Goal: Information Seeking & Learning: Find specific fact

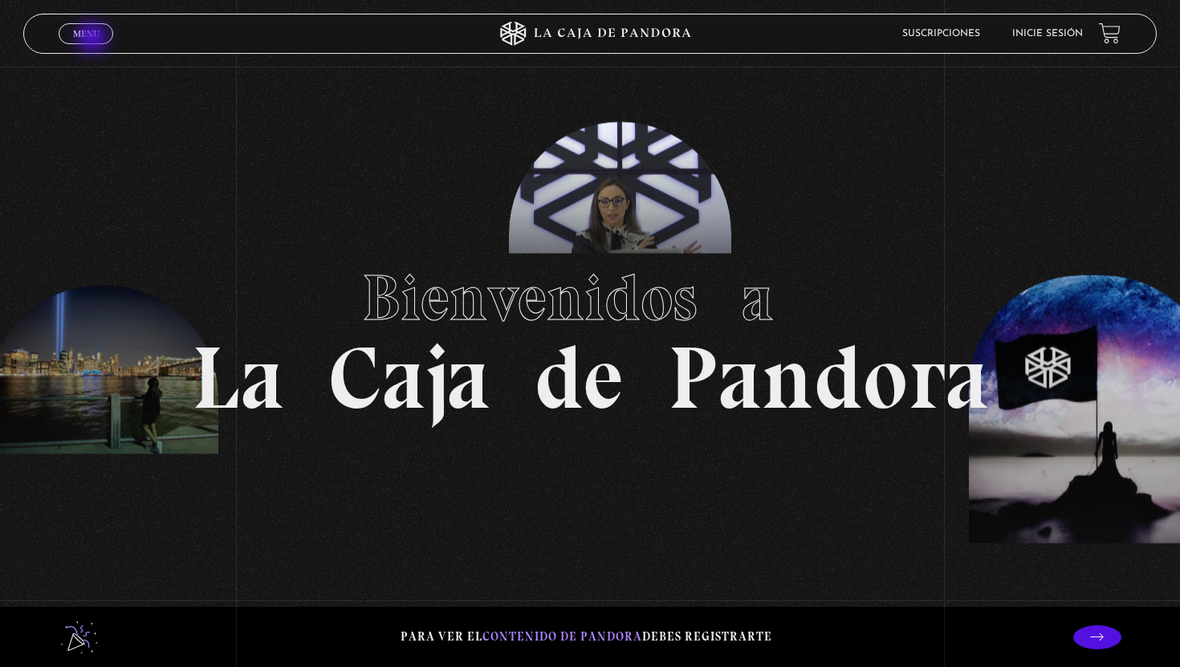
click at [93, 34] on span "Menu" at bounding box center [86, 34] width 26 height 10
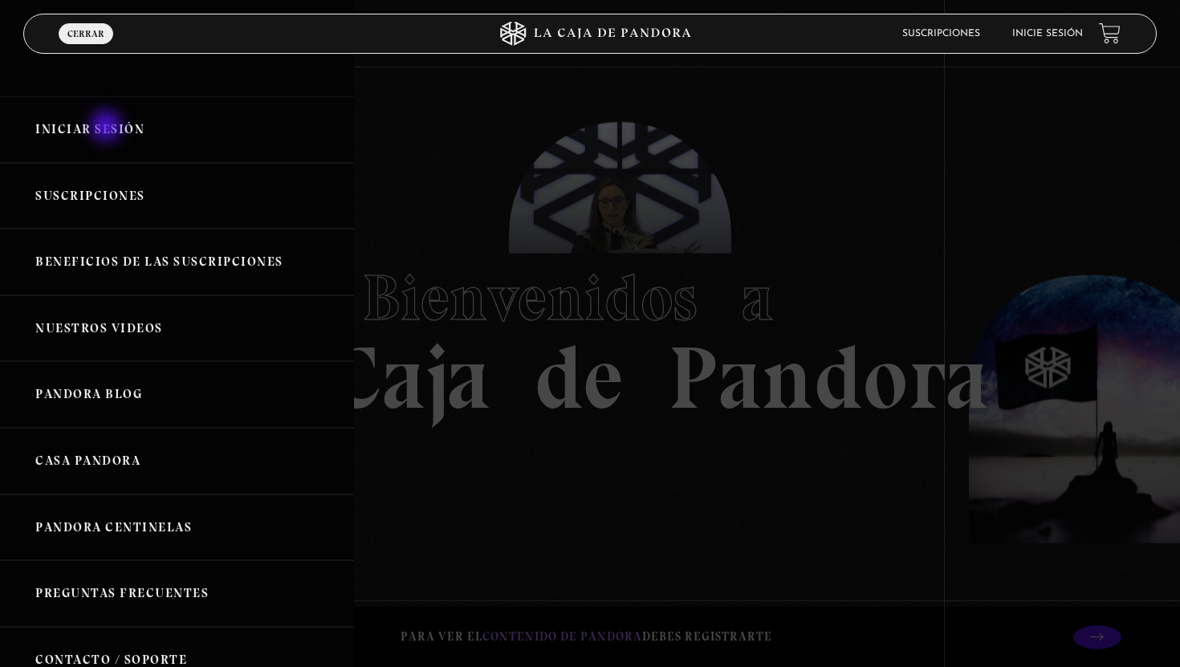
click at [108, 128] on link "Iniciar Sesión" at bounding box center [177, 129] width 354 height 67
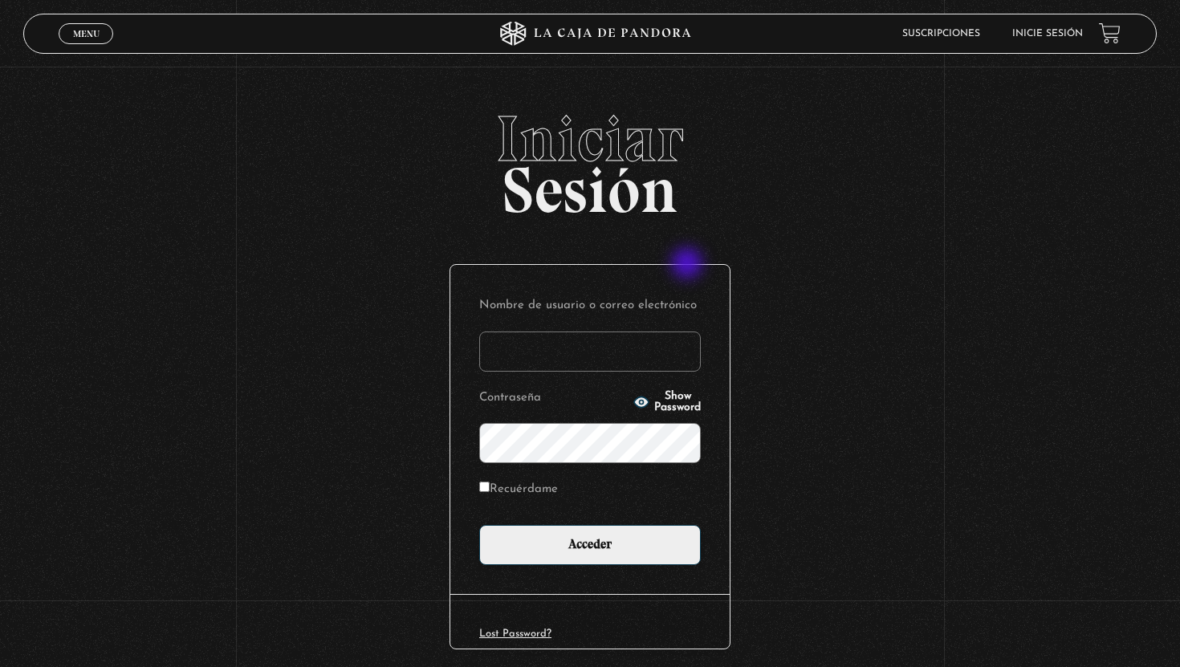
type input "amorera82@hotmail.com"
click at [484, 490] on input "Recuérdame" at bounding box center [484, 487] width 10 height 10
checkbox input "true"
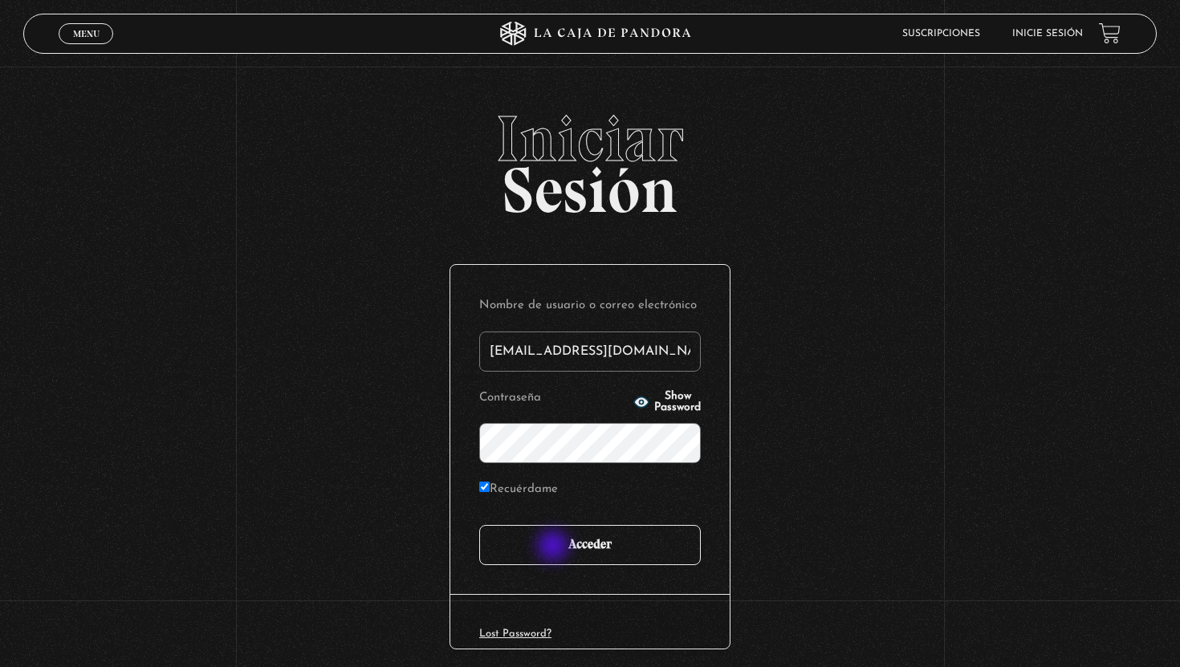
click at [555, 548] on input "Acceder" at bounding box center [590, 545] width 222 height 40
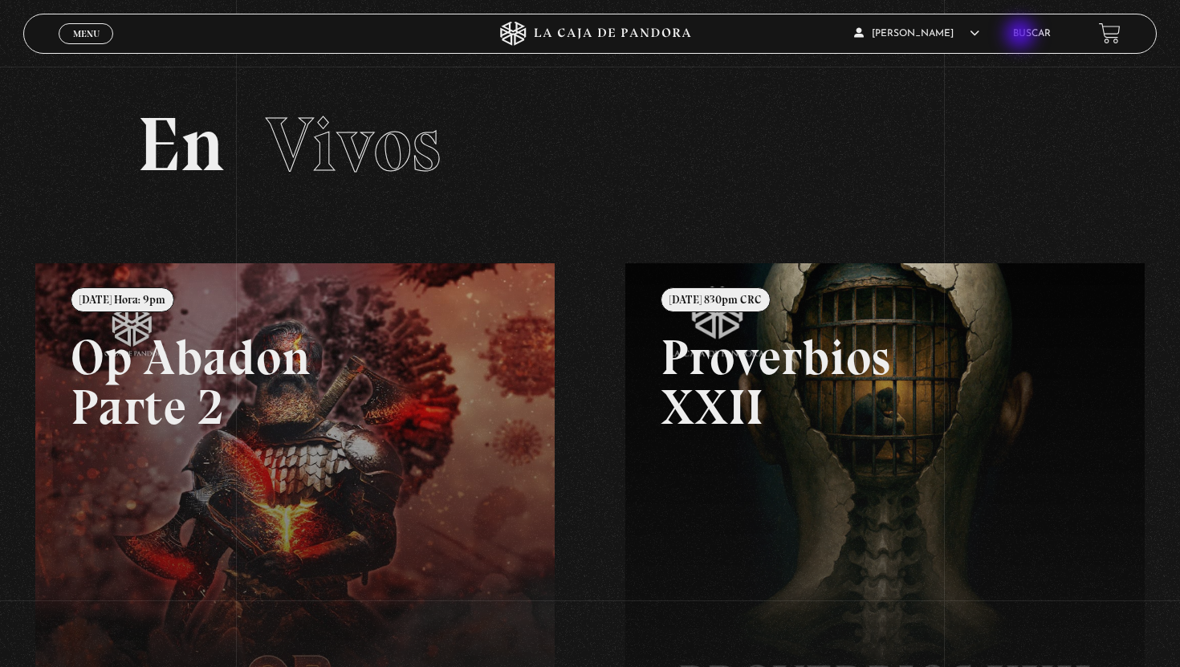
click at [1022, 35] on link "Buscar" at bounding box center [1032, 34] width 38 height 10
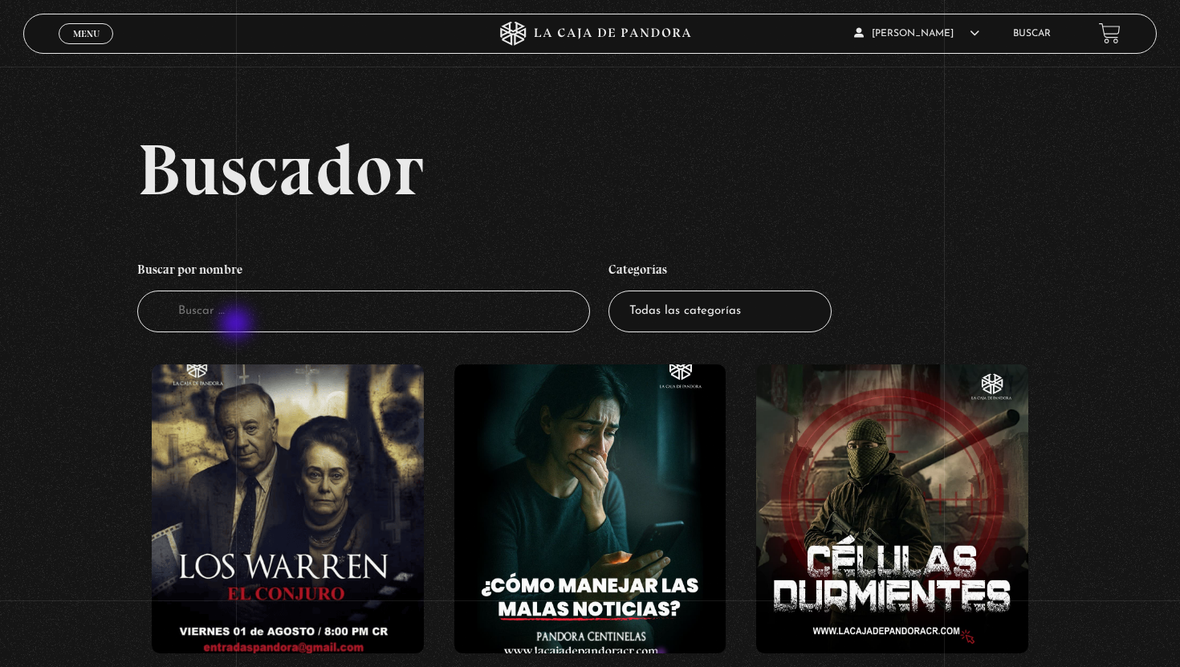
click at [238, 324] on input "Buscador" at bounding box center [363, 312] width 453 height 43
type input "proposito"
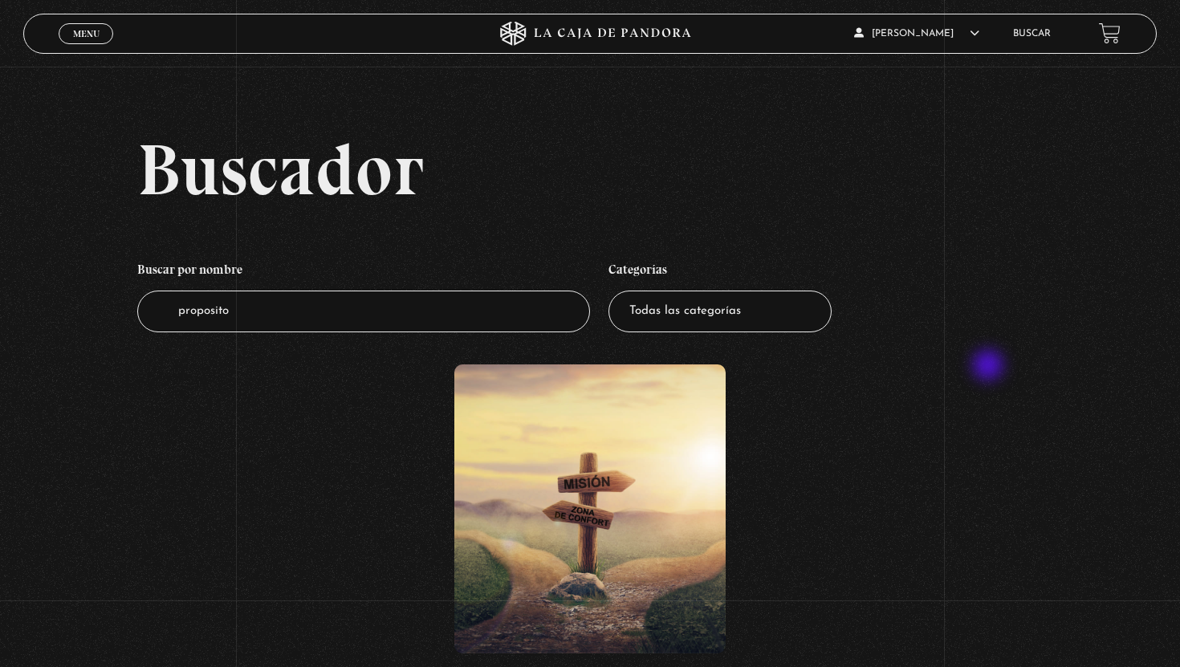
click at [990, 367] on div "Mi Propósito" at bounding box center [590, 541] width 906 height 355
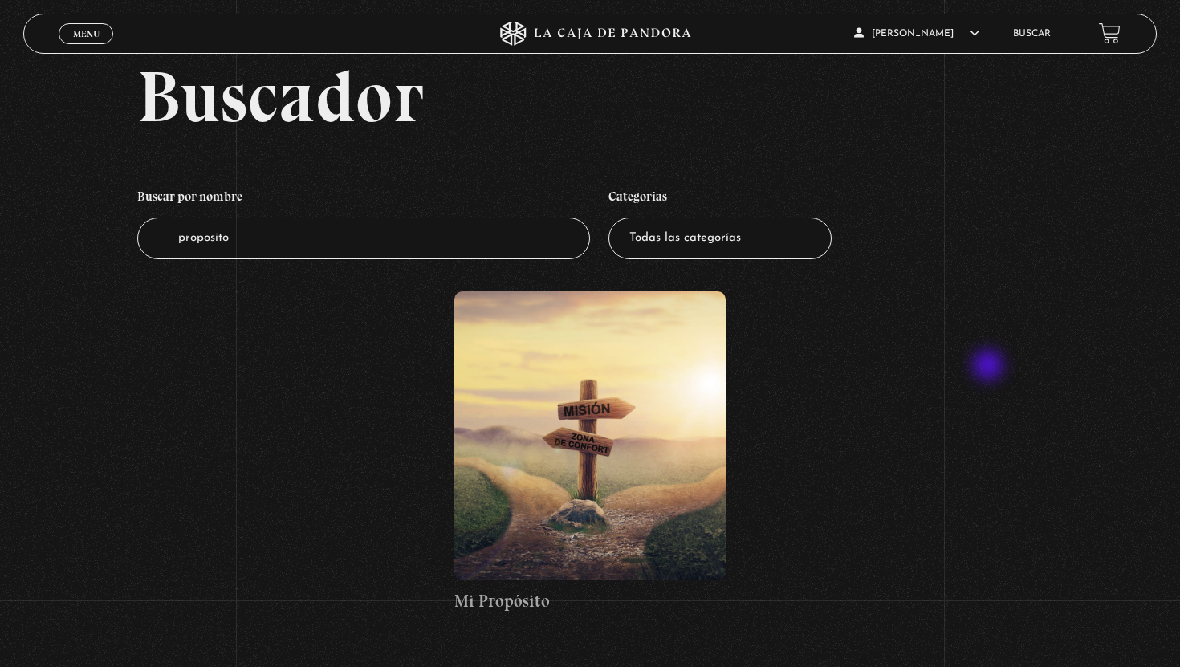
scroll to position [96, 0]
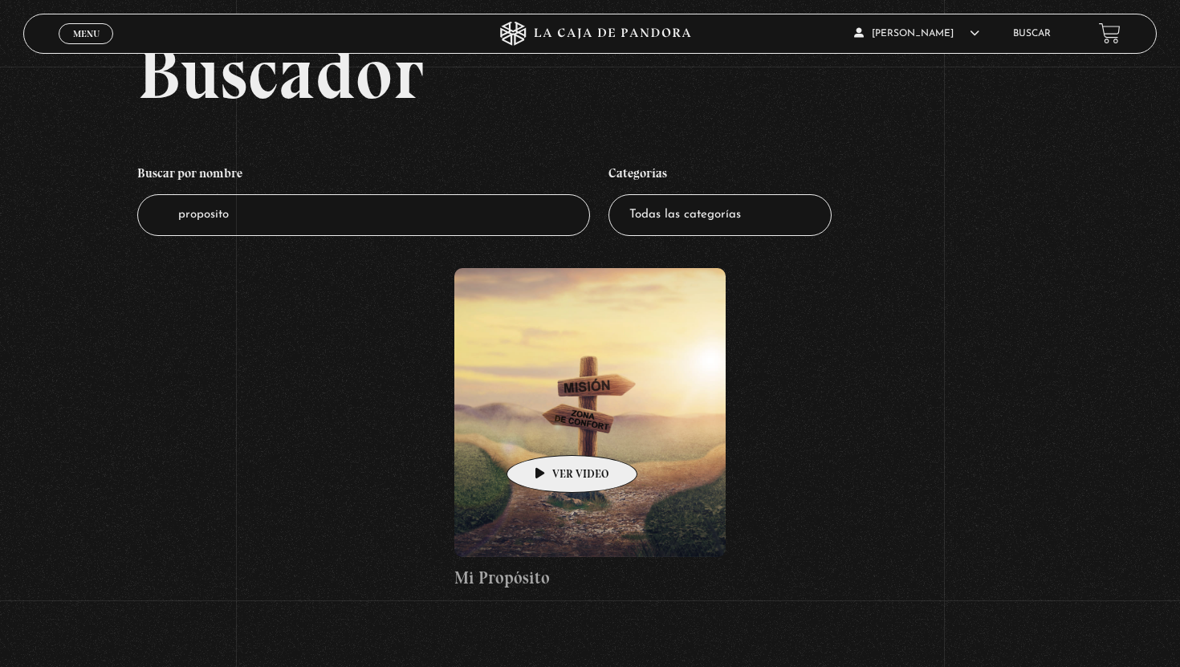
click at [547, 431] on figure at bounding box center [590, 412] width 272 height 289
